Goal: Book appointment/travel/reservation

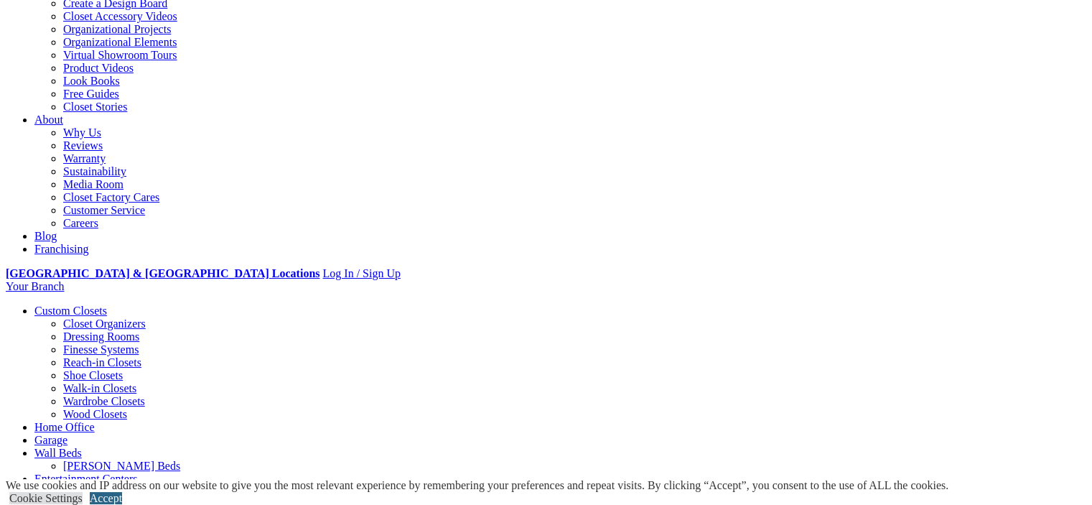
click at [122, 492] on link "Accept" at bounding box center [106, 498] width 32 height 12
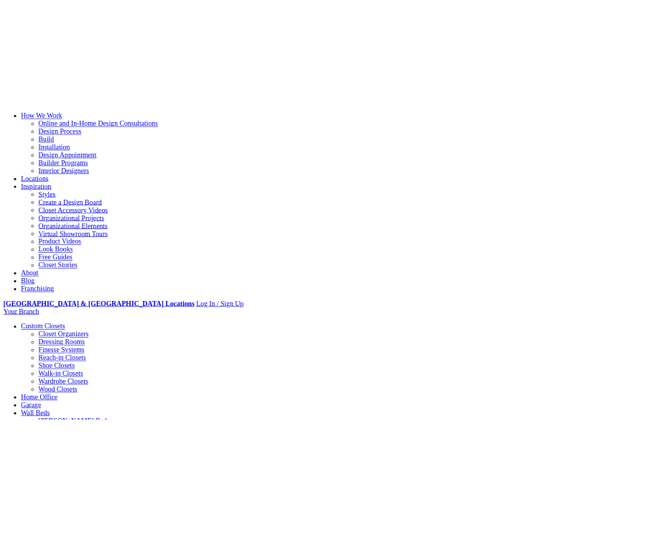
scroll to position [0, 0]
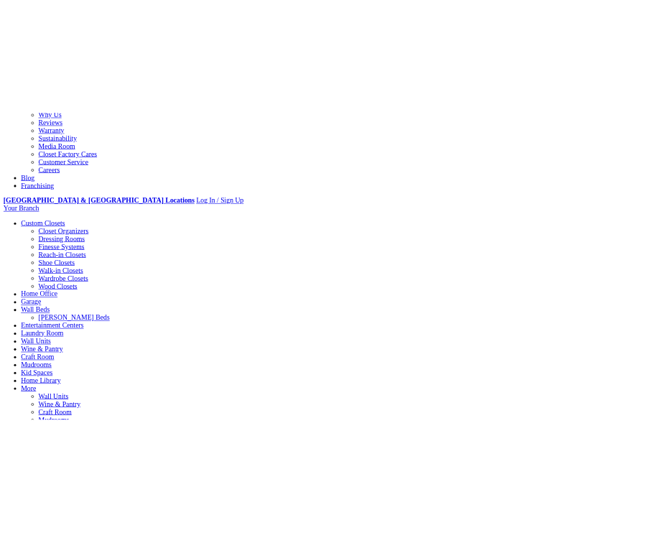
scroll to position [144, 0]
